Goal: Entertainment & Leisure: Consume media (video, audio)

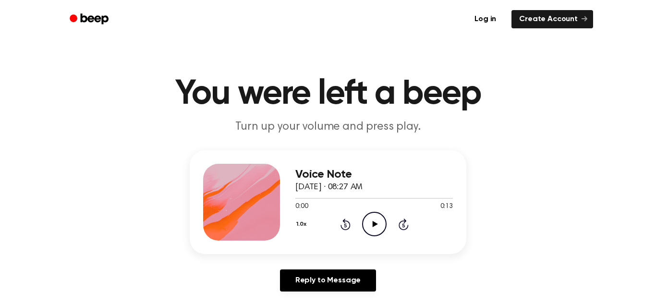
click at [374, 223] on icon at bounding box center [374, 224] width 5 height 6
click at [372, 227] on icon "Play Audio" at bounding box center [374, 224] width 24 height 24
click at [374, 218] on icon "Play Audio" at bounding box center [374, 224] width 24 height 24
click at [365, 225] on icon "Play Audio" at bounding box center [374, 224] width 24 height 24
click at [363, 225] on icon "Play Audio" at bounding box center [374, 224] width 24 height 24
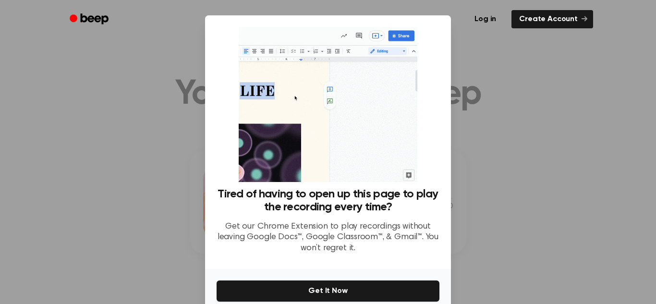
click at [204, 185] on div at bounding box center [328, 152] width 656 height 304
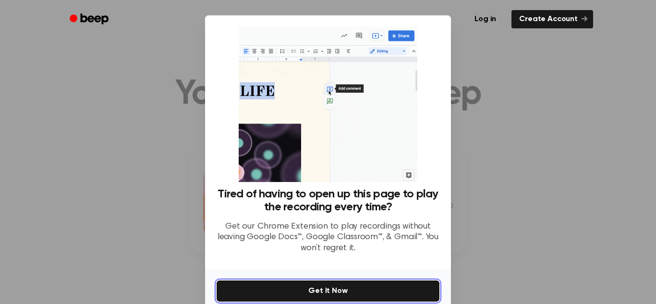
click at [317, 296] on button "Get It Now" at bounding box center [328, 290] width 223 height 21
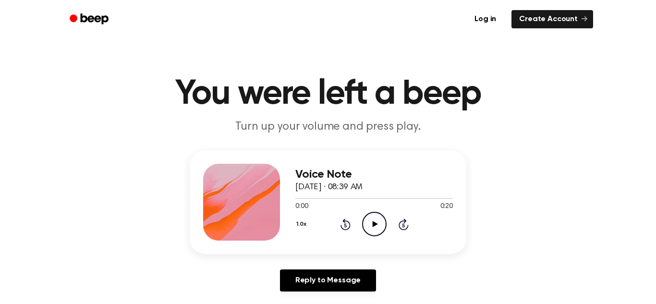
click at [371, 226] on icon "Play Audio" at bounding box center [374, 224] width 24 height 24
click at [368, 223] on icon "Play Audio" at bounding box center [374, 224] width 24 height 24
click at [367, 222] on icon "Play Audio" at bounding box center [374, 224] width 24 height 24
click at [362, 219] on circle at bounding box center [374, 224] width 24 height 24
click at [379, 223] on icon "Play Audio" at bounding box center [374, 224] width 24 height 24
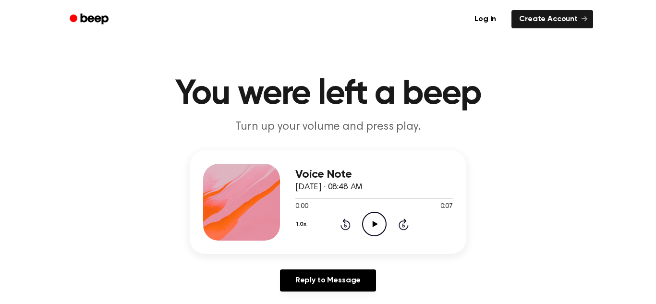
click at [368, 227] on icon "Play Audio" at bounding box center [374, 224] width 24 height 24
click at [370, 215] on icon "Play Audio" at bounding box center [374, 224] width 24 height 24
click at [378, 224] on icon "Play Audio" at bounding box center [374, 224] width 24 height 24
click at [379, 230] on icon "Play Audio" at bounding box center [374, 224] width 24 height 24
click at [359, 223] on div "1.0x Rewind 5 seconds Play Audio Skip 5 seconds" at bounding box center [373, 224] width 157 height 24
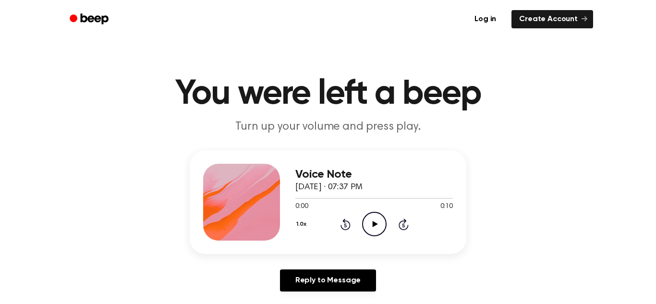
click at [372, 224] on icon at bounding box center [374, 224] width 5 height 6
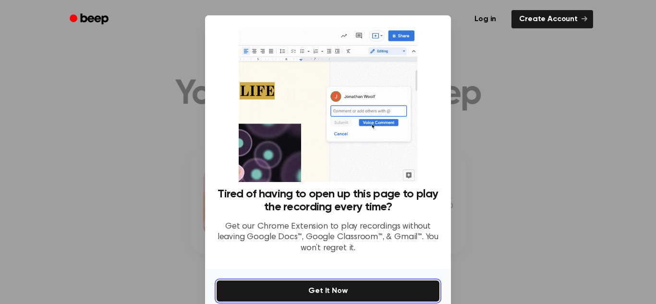
click at [365, 297] on button "Get It Now" at bounding box center [328, 290] width 223 height 21
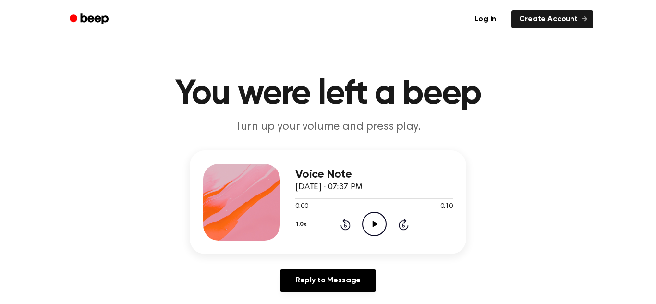
click at [372, 220] on icon "Play Audio" at bounding box center [374, 224] width 24 height 24
click at [375, 225] on icon at bounding box center [374, 224] width 5 height 6
click at [371, 230] on icon "Play Audio" at bounding box center [374, 224] width 24 height 24
click at [369, 226] on icon "Play Audio" at bounding box center [374, 224] width 24 height 24
